Goal: Task Accomplishment & Management: Use online tool/utility

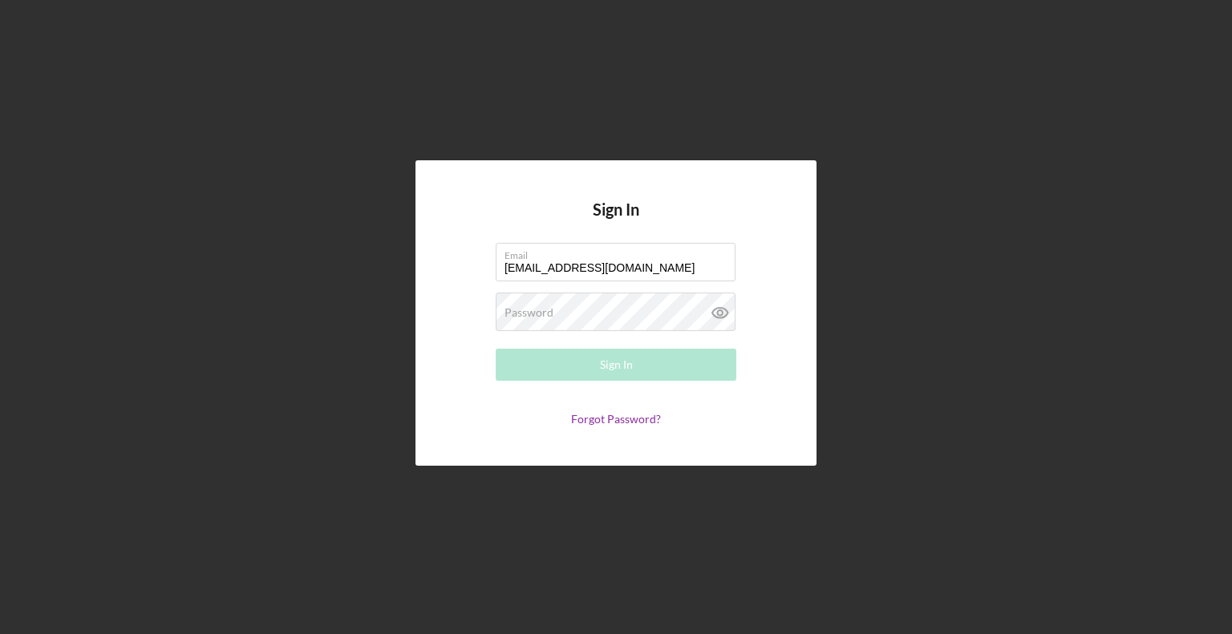
type input "[EMAIL_ADDRESS][DOMAIN_NAME]"
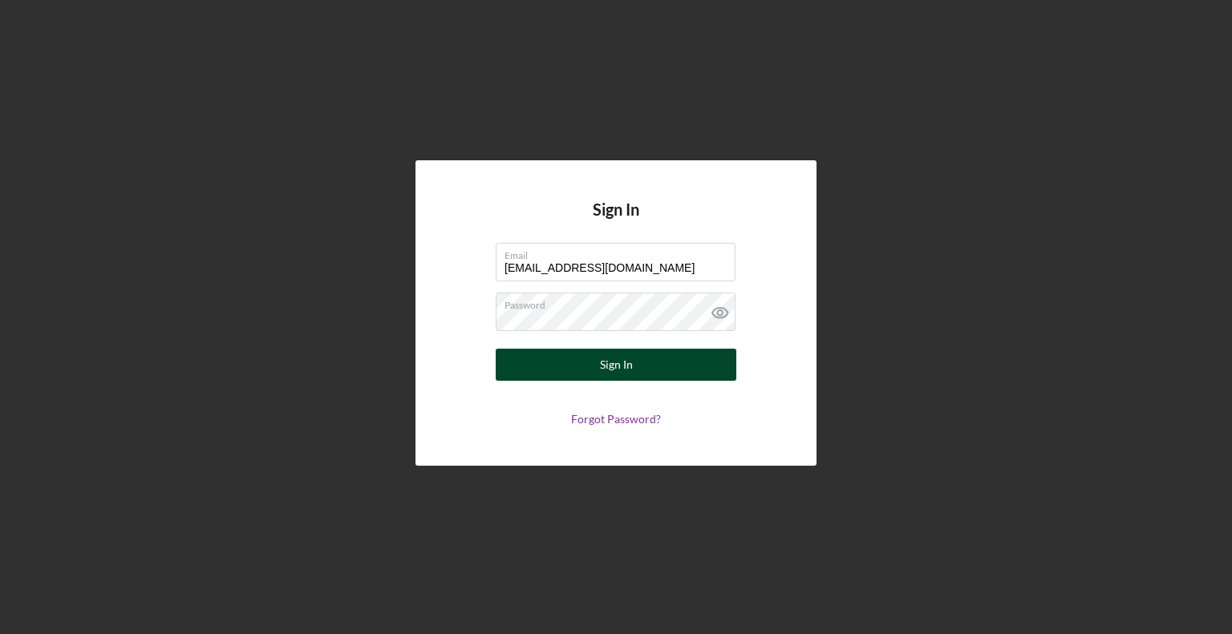
click at [514, 363] on button "Sign In" at bounding box center [616, 365] width 241 height 32
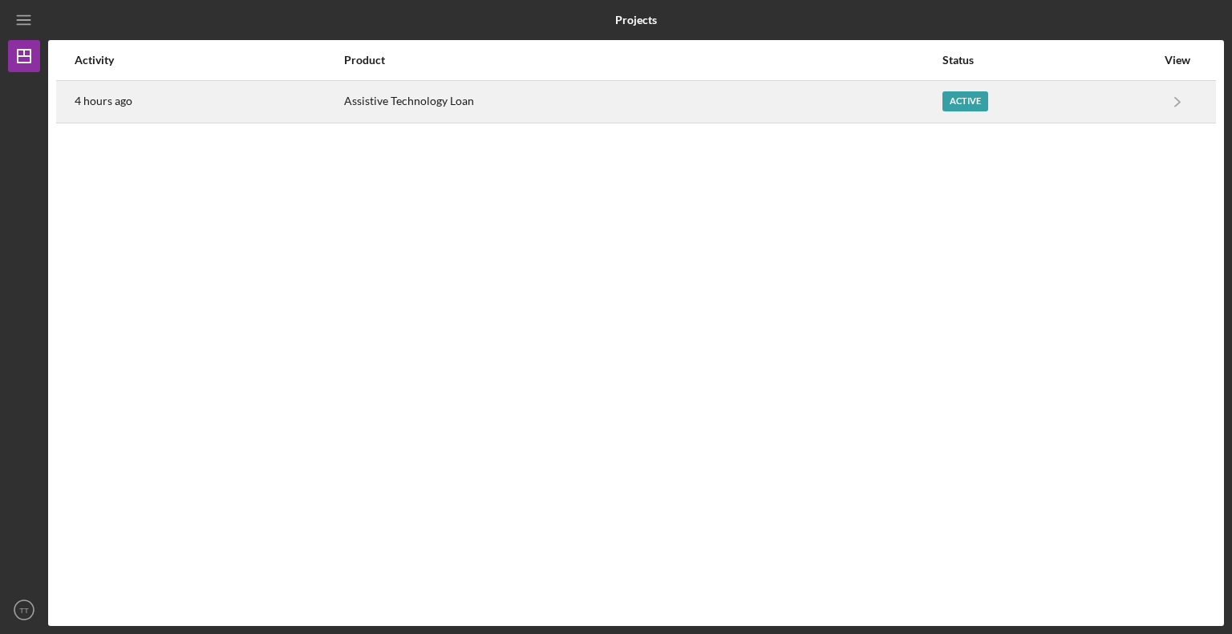
click at [975, 105] on div "Active" at bounding box center [965, 101] width 46 height 20
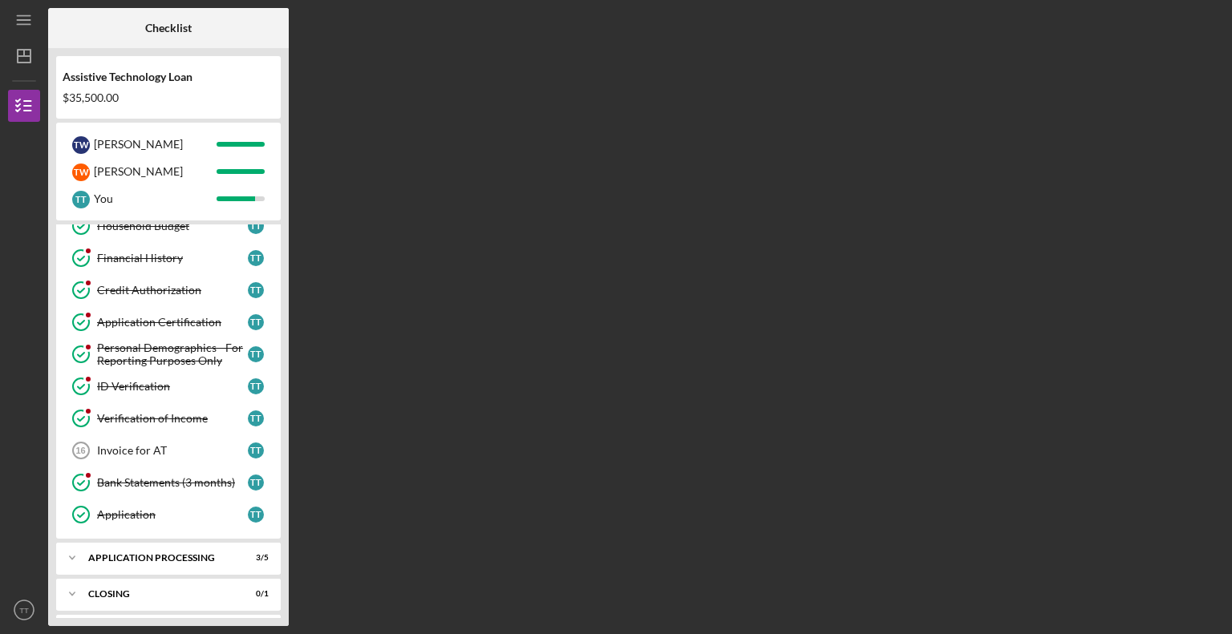
scroll to position [334, 0]
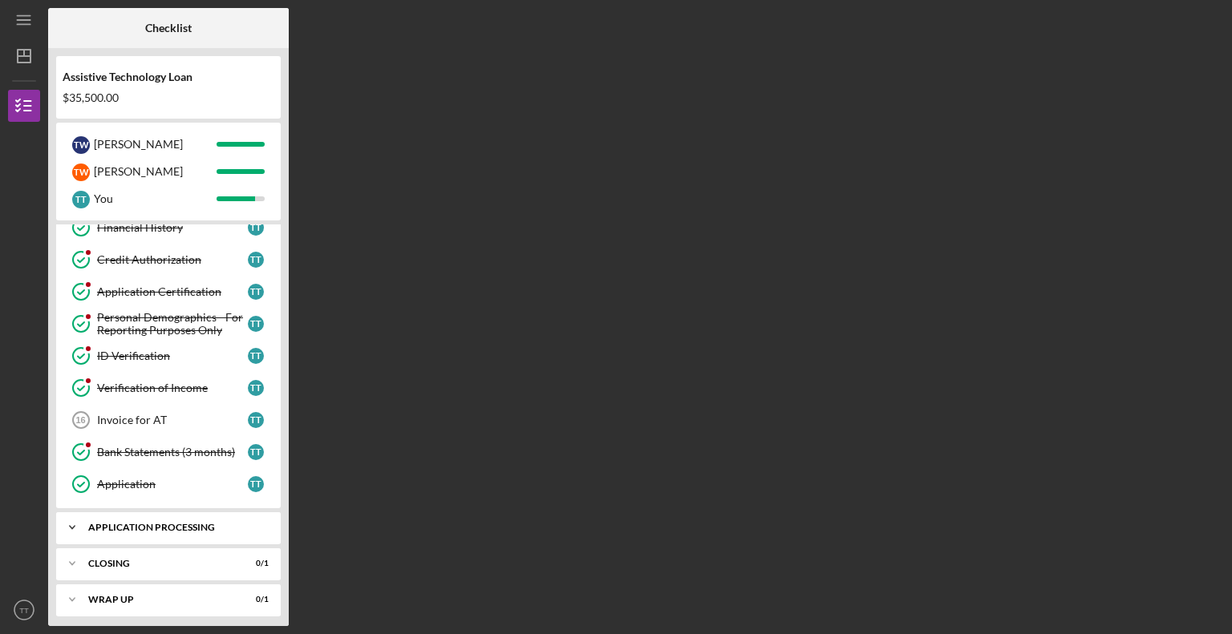
click at [135, 529] on div "Icon/Expander Application Processing 3 / 5" at bounding box center [168, 528] width 225 height 32
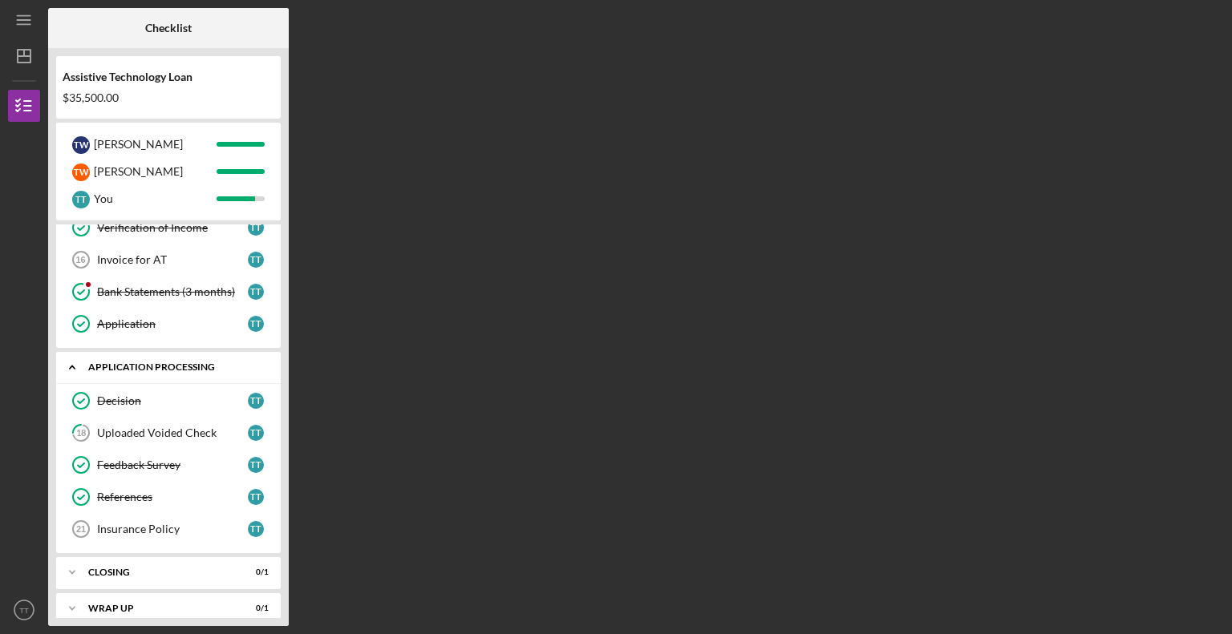
scroll to position [502, 0]
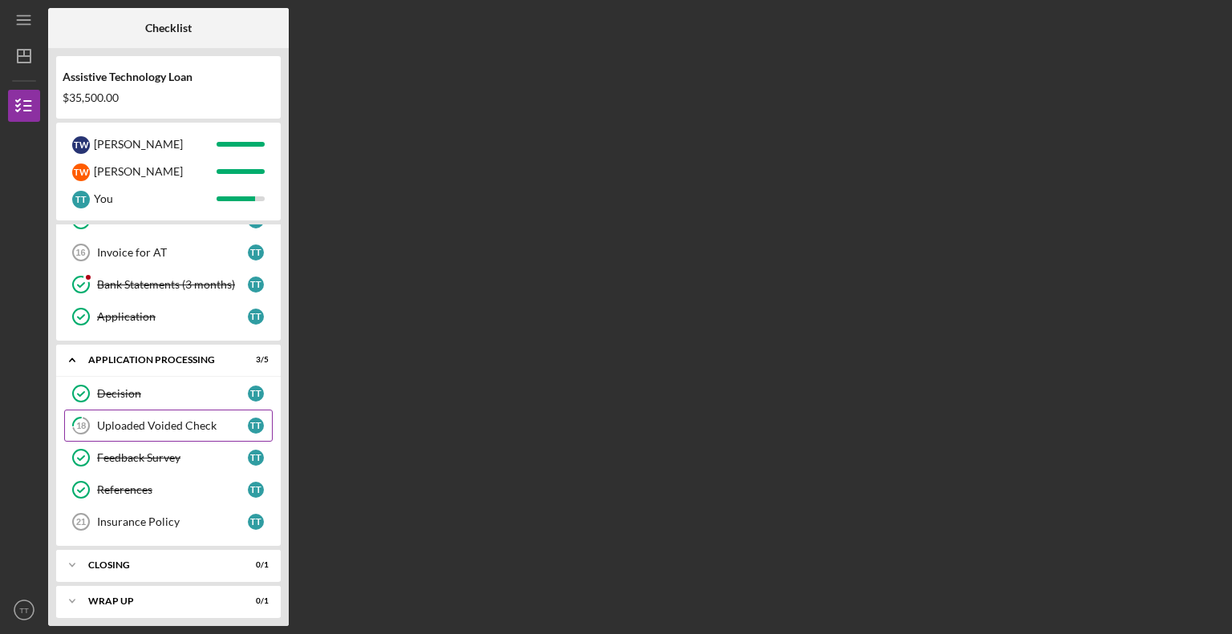
click at [176, 423] on div "Uploaded Voided Check" at bounding box center [172, 425] width 151 height 13
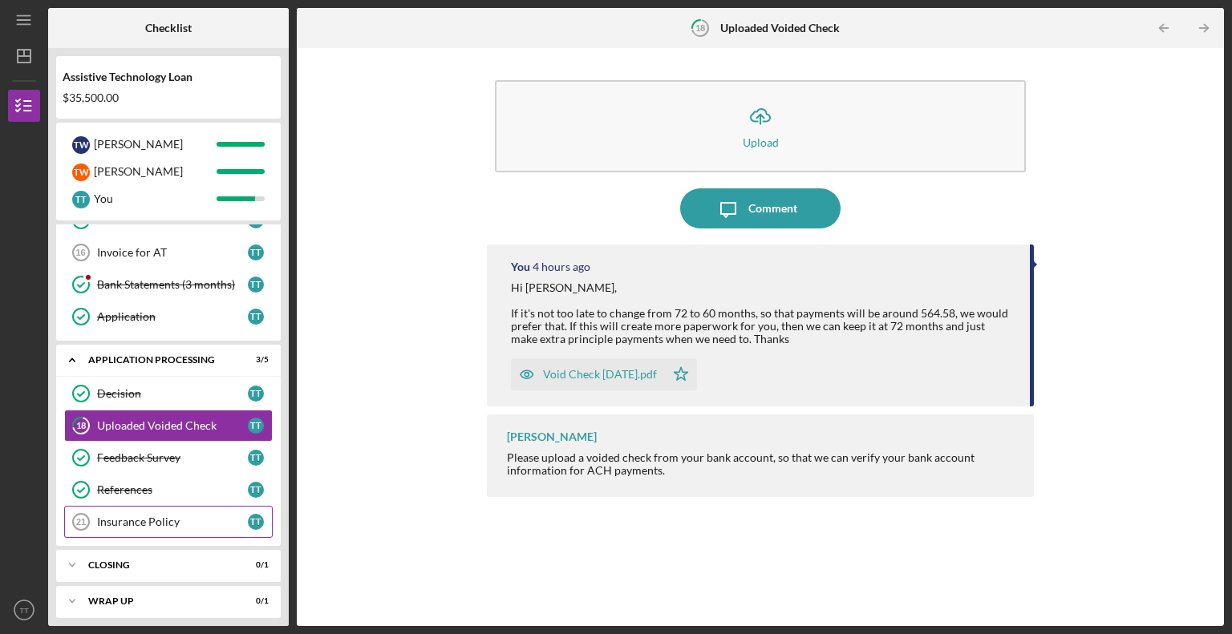
click at [142, 519] on div "Insurance Policy" at bounding box center [172, 522] width 151 height 13
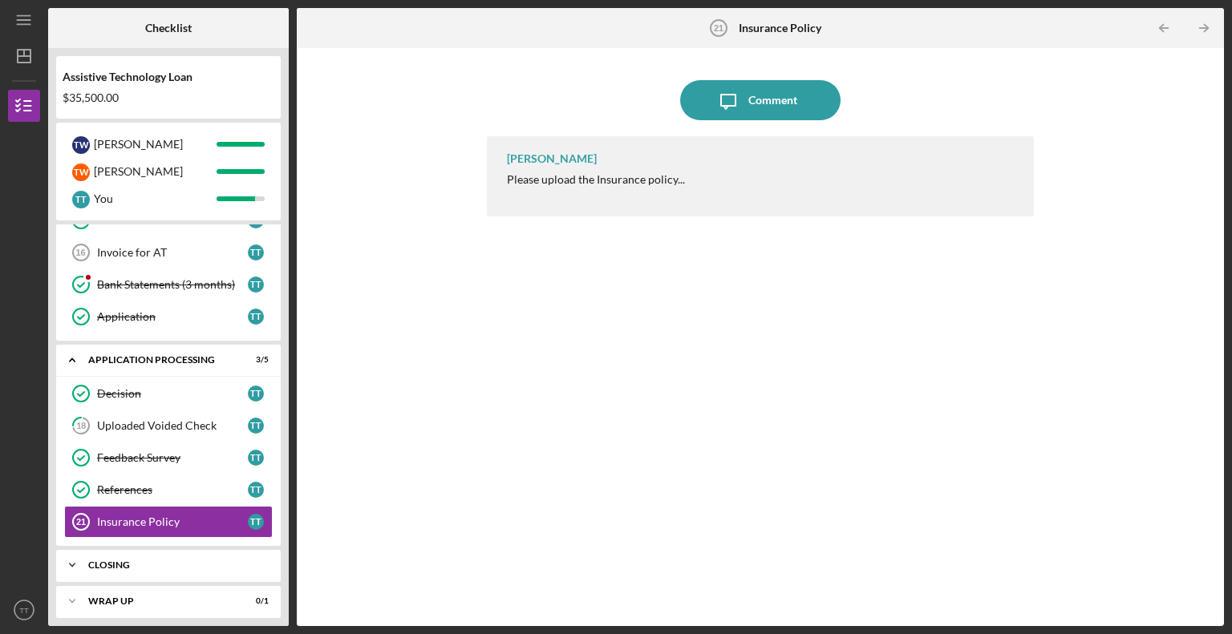
click at [105, 561] on div "Closing" at bounding box center [174, 566] width 172 height 10
click at [124, 593] on div "Purchase AT" at bounding box center [172, 599] width 151 height 13
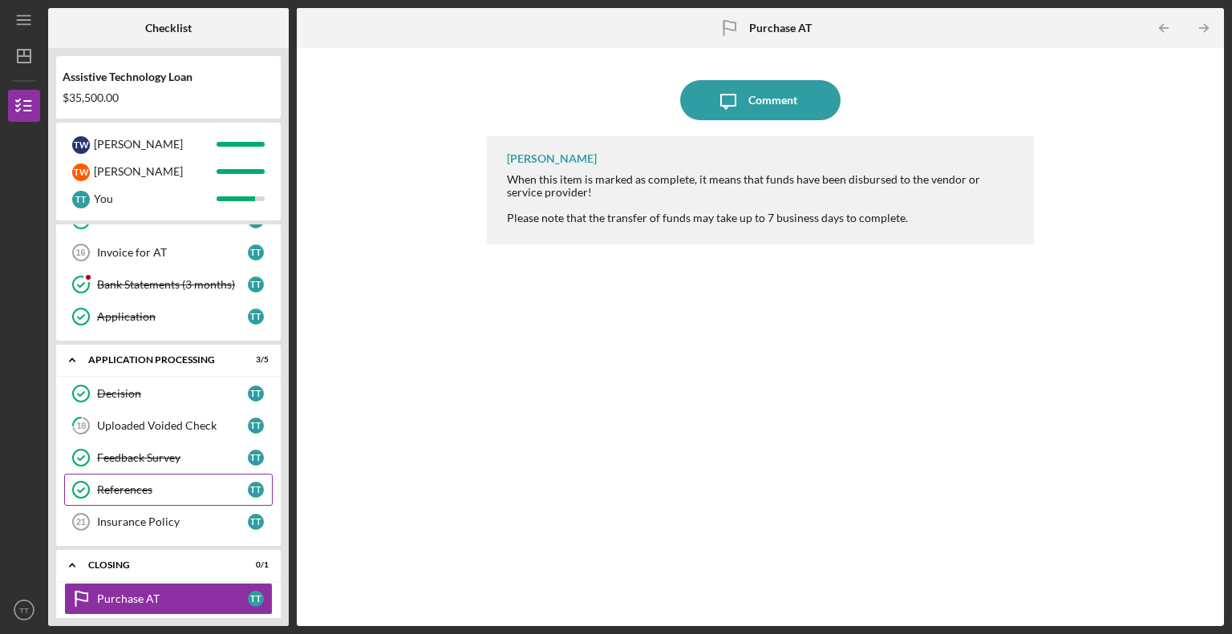
scroll to position [542, 0]
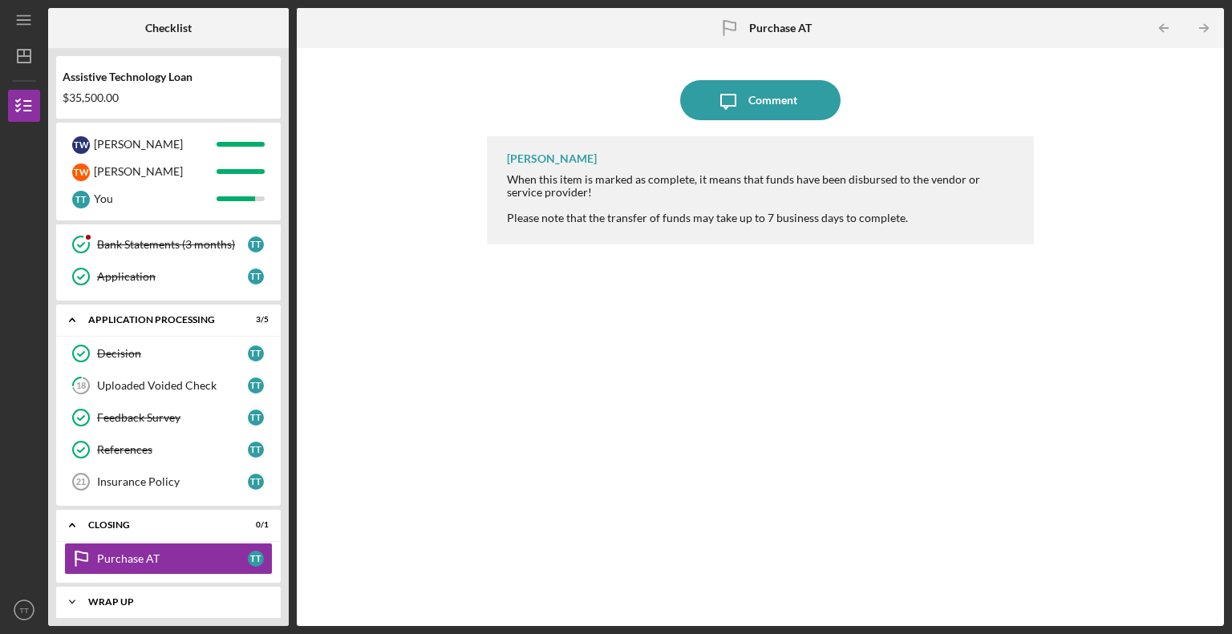
click at [123, 598] on div "Wrap up" at bounding box center [174, 603] width 172 height 10
click at [100, 598] on div "Wrap up" at bounding box center [174, 603] width 172 height 10
